Goal: Entertainment & Leisure: Consume media (video, audio)

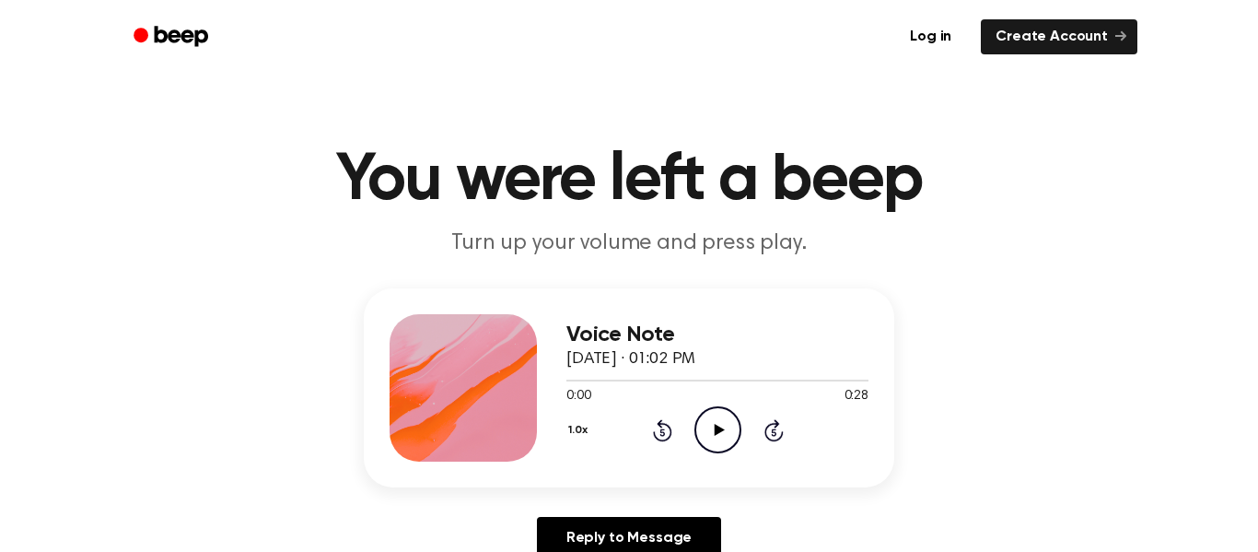
click at [719, 429] on icon at bounding box center [719, 430] width 10 height 12
click at [746, 449] on div "1.0x Rewind 5 seconds Pause Audio Skip 5 seconds" at bounding box center [718, 429] width 302 height 47
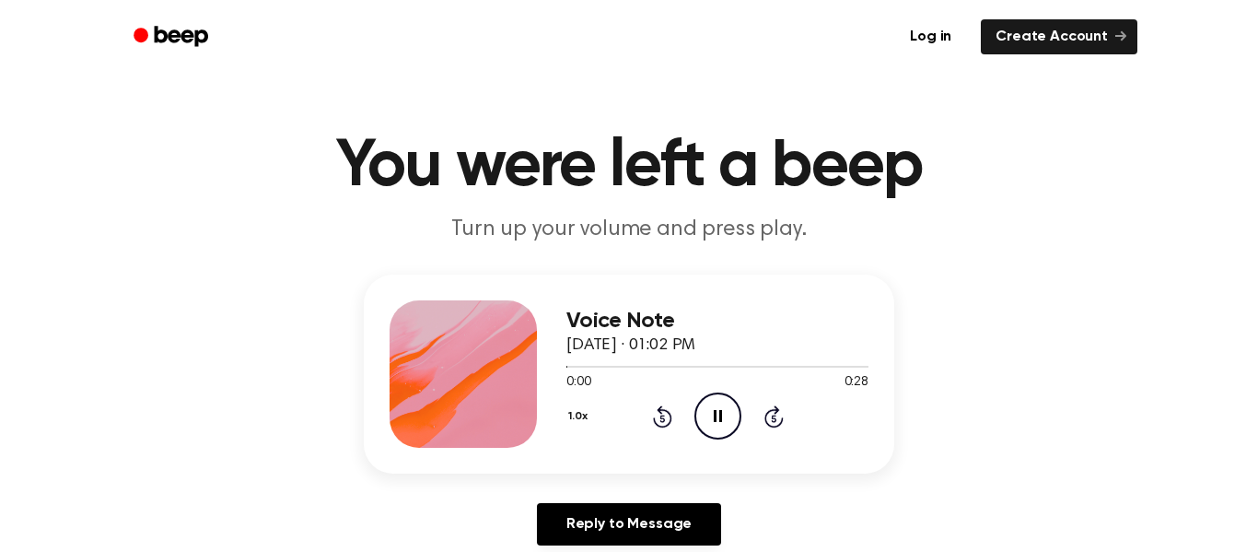
scroll to position [32, 0]
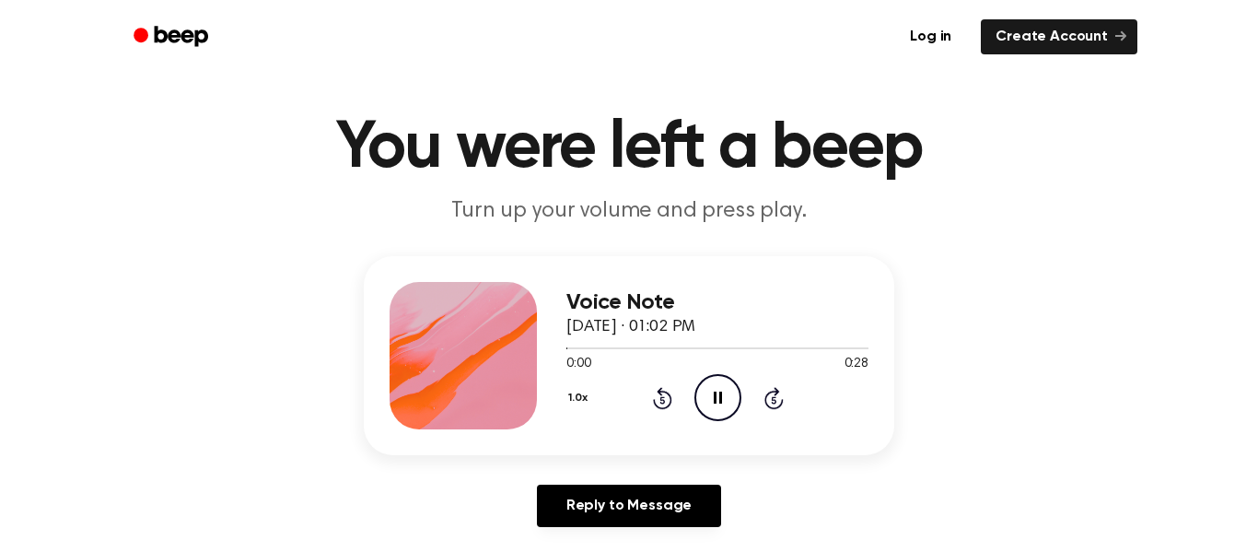
click at [721, 409] on icon "Pause Audio" at bounding box center [718, 397] width 47 height 47
click at [719, 400] on icon at bounding box center [719, 398] width 10 height 12
click at [703, 417] on icon "Pause Audio" at bounding box center [718, 397] width 47 height 47
click at [735, 401] on icon "Play Audio" at bounding box center [718, 397] width 47 height 47
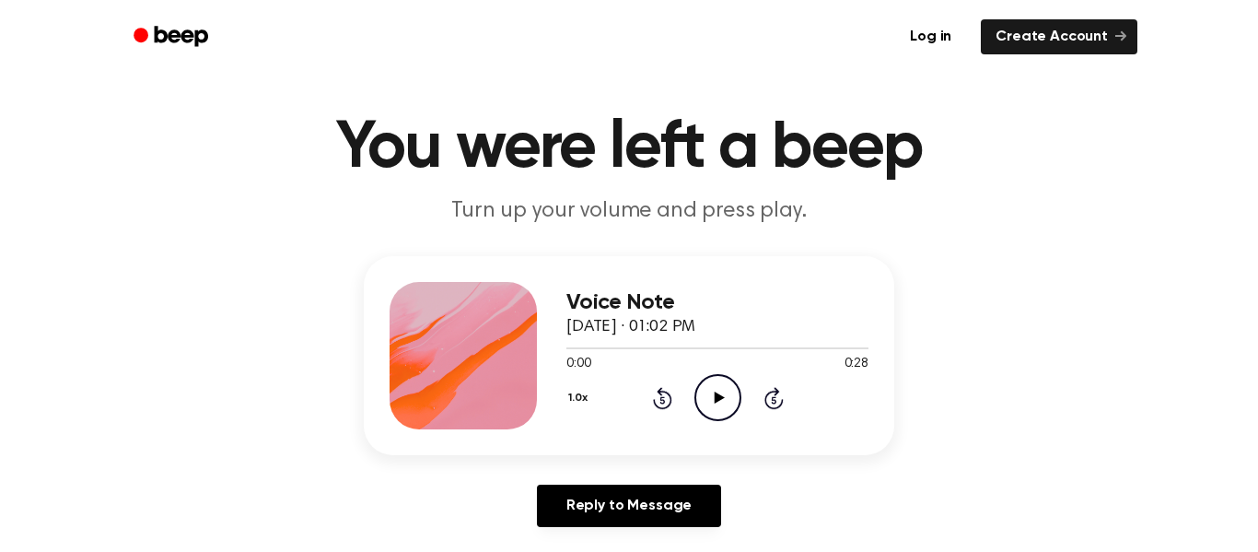
click at [707, 409] on icon "Play Audio" at bounding box center [718, 397] width 47 height 47
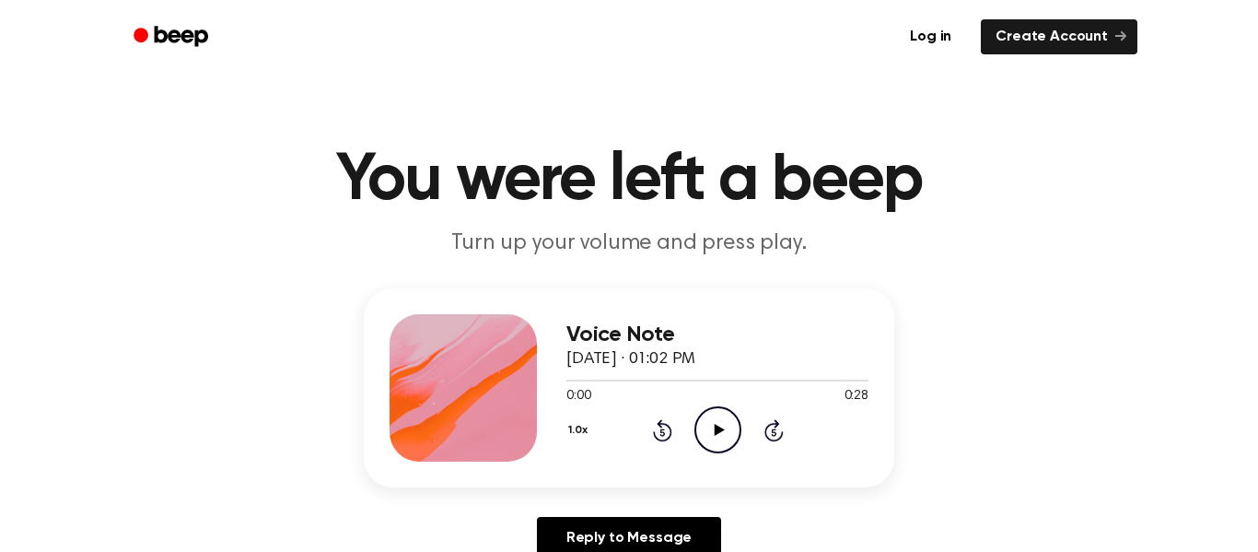
click at [719, 439] on icon "Play Audio" at bounding box center [718, 429] width 47 height 47
click at [719, 442] on icon "Pause Audio" at bounding box center [718, 429] width 47 height 47
click at [705, 434] on icon "Play Audio" at bounding box center [718, 429] width 47 height 47
click at [705, 434] on icon "Pause Audio" at bounding box center [718, 429] width 47 height 47
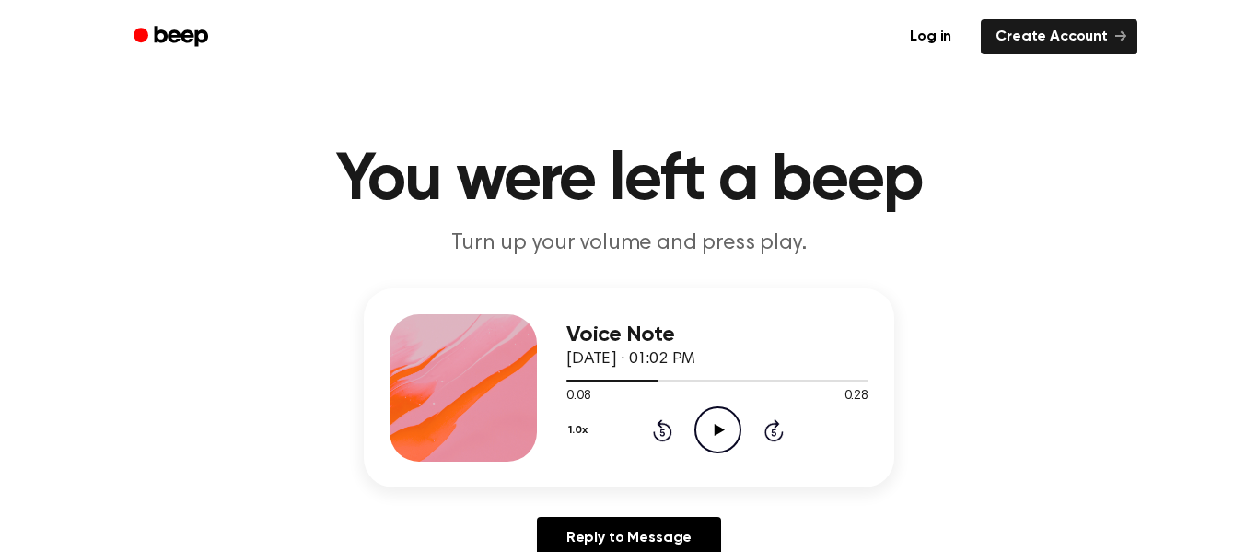
click at [715, 428] on icon at bounding box center [719, 430] width 10 height 12
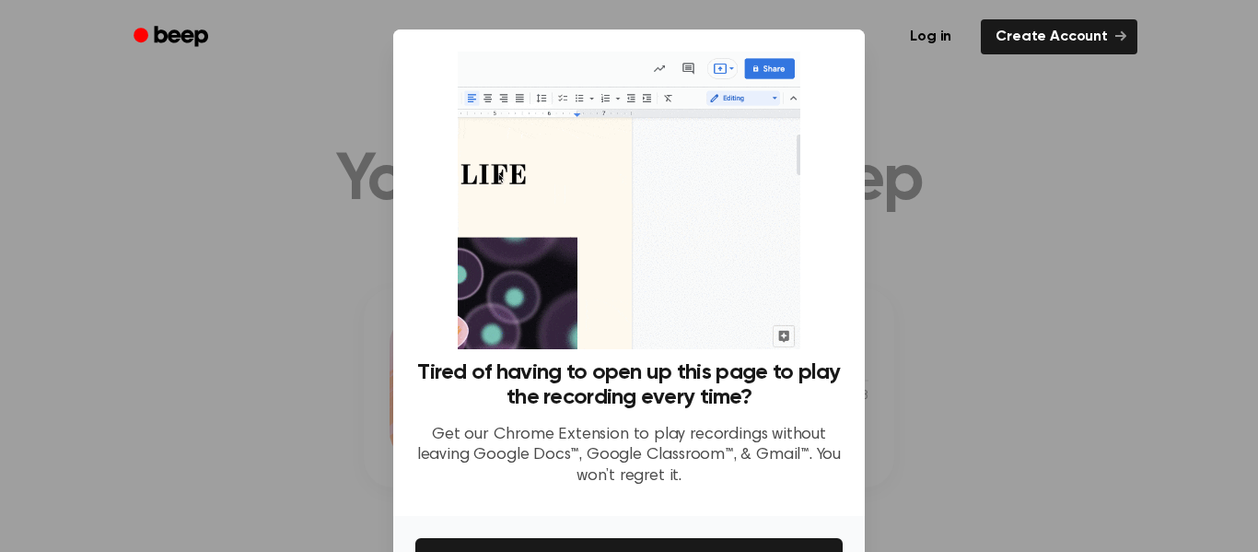
scroll to position [119, 0]
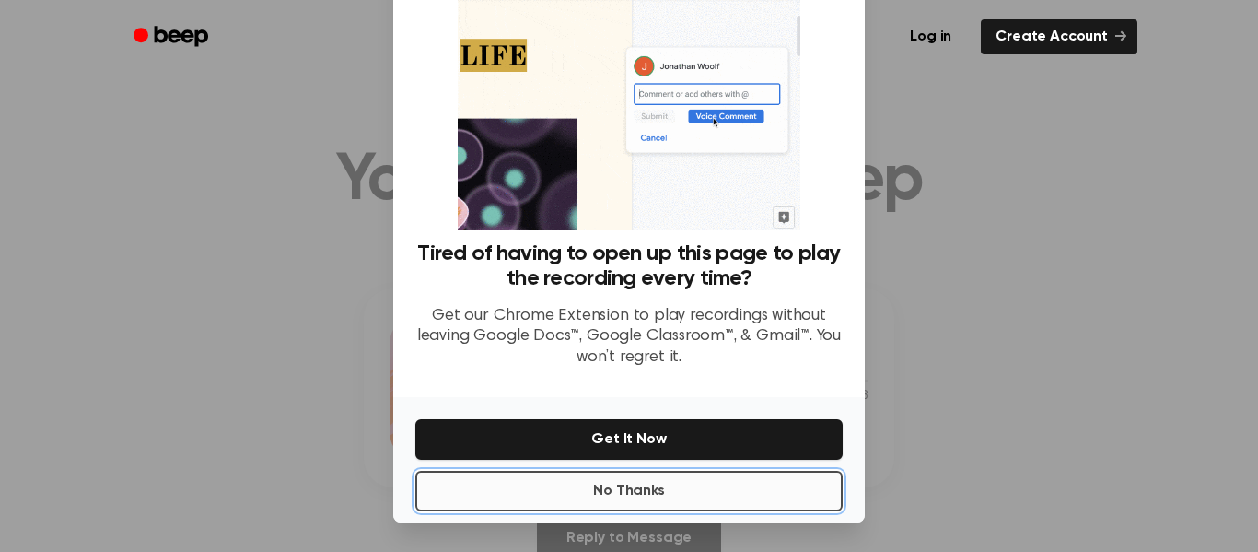
click at [701, 497] on button "No Thanks" at bounding box center [628, 491] width 427 height 41
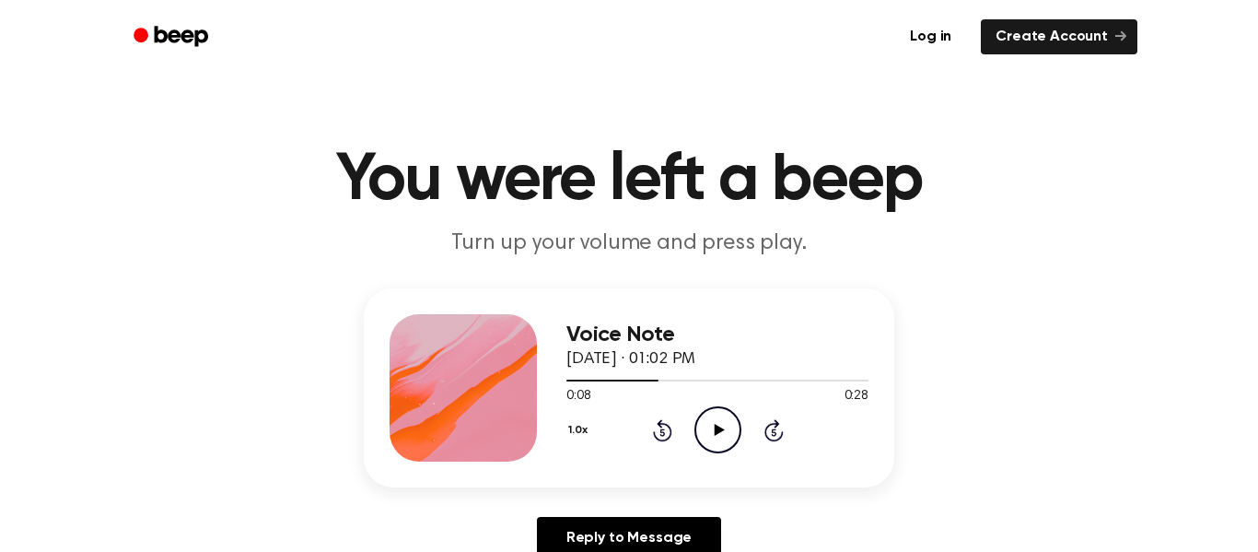
click at [708, 438] on icon "Play Audio" at bounding box center [718, 429] width 47 height 47
